Goal: Check status: Check status

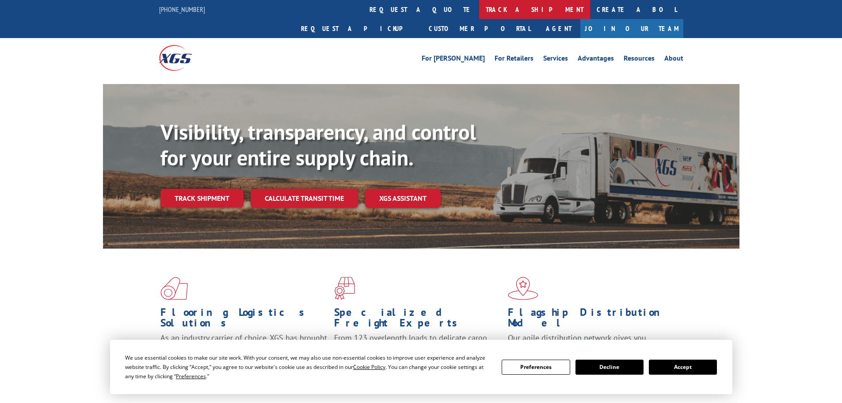
click at [479, 9] on link "track a shipment" at bounding box center [534, 9] width 111 height 19
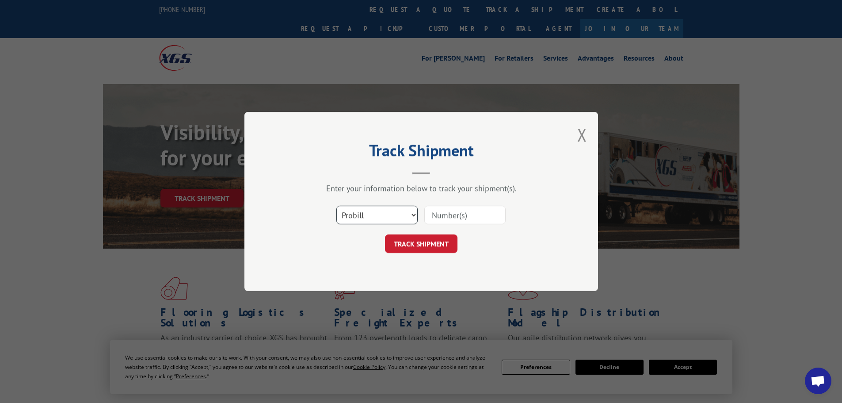
drag, startPoint x: 404, startPoint y: 213, endPoint x: 404, endPoint y: 220, distance: 8.0
click at [404, 213] on select "Select category... Probill BOL PO" at bounding box center [376, 214] width 81 height 19
select select "bol"
click at [336, 205] on select "Select category... Probill BOL PO" at bounding box center [376, 214] width 81 height 19
click at [446, 222] on input at bounding box center [464, 214] width 81 height 19
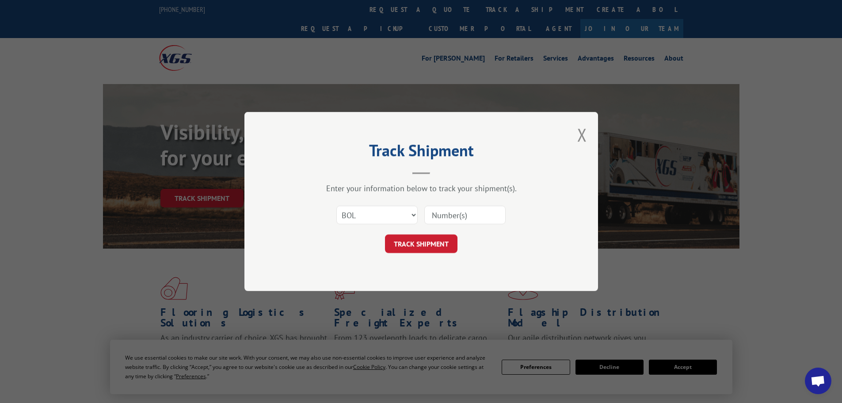
paste input "5998126"
type input "5998126"
click at [433, 235] on button "TRACK SHIPMENT" at bounding box center [421, 243] width 72 height 19
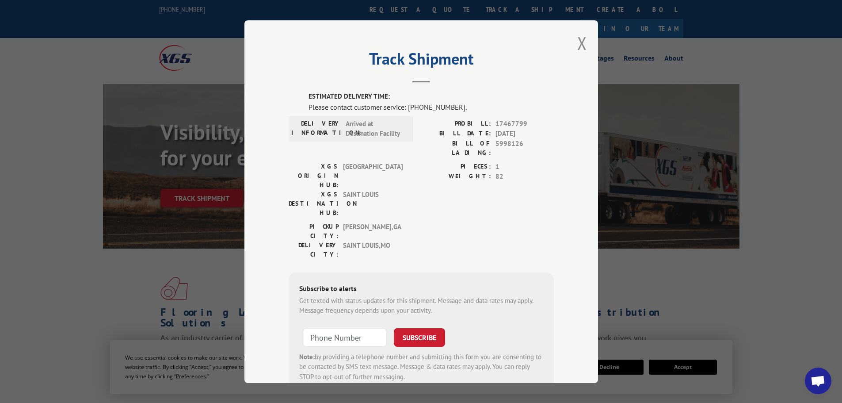
click at [86, 239] on div "Track Shipment ESTIMATED DELIVERY TIME: Please contact customer service: [PHONE…" at bounding box center [421, 201] width 842 height 403
click at [580, 36] on button "Close modal" at bounding box center [582, 42] width 10 height 23
